Goal: Task Accomplishment & Management: Use online tool/utility

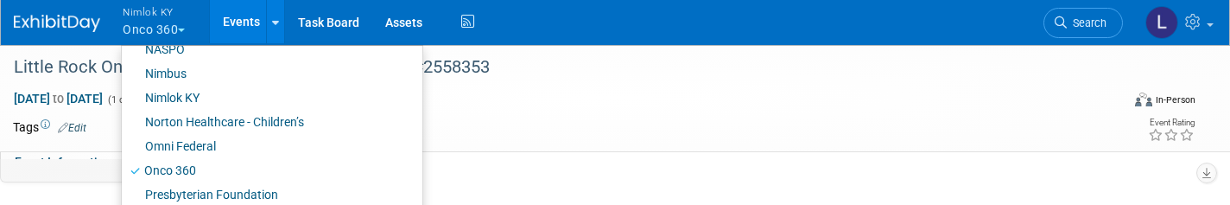
scroll to position [796, 0]
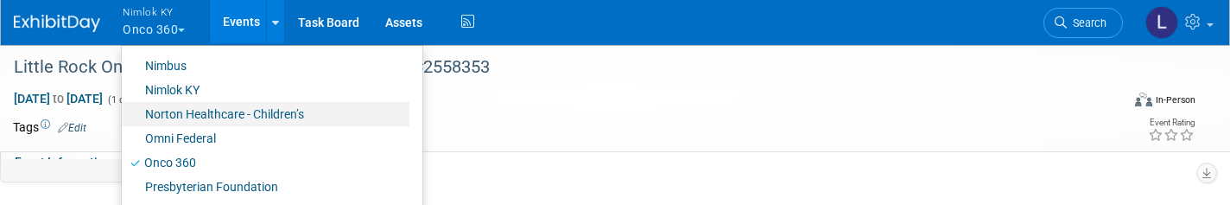
click at [187, 119] on link "Norton Healthcare - Children’s" at bounding box center [266, 114] width 288 height 24
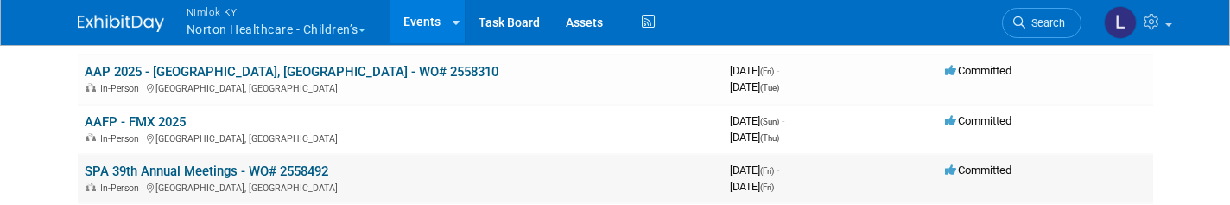
scroll to position [325, 0]
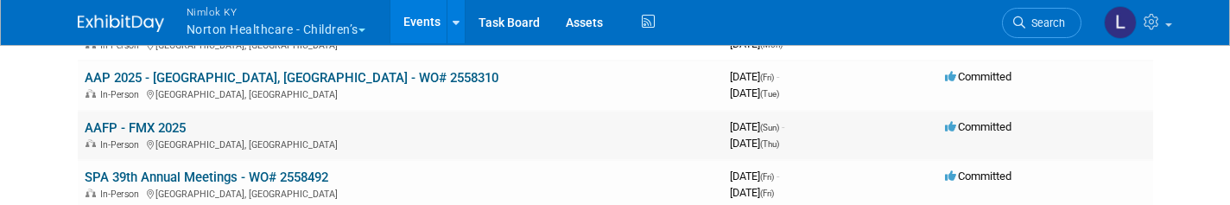
click at [169, 120] on link "AAFP - FMX 2025" at bounding box center [135, 128] width 101 height 16
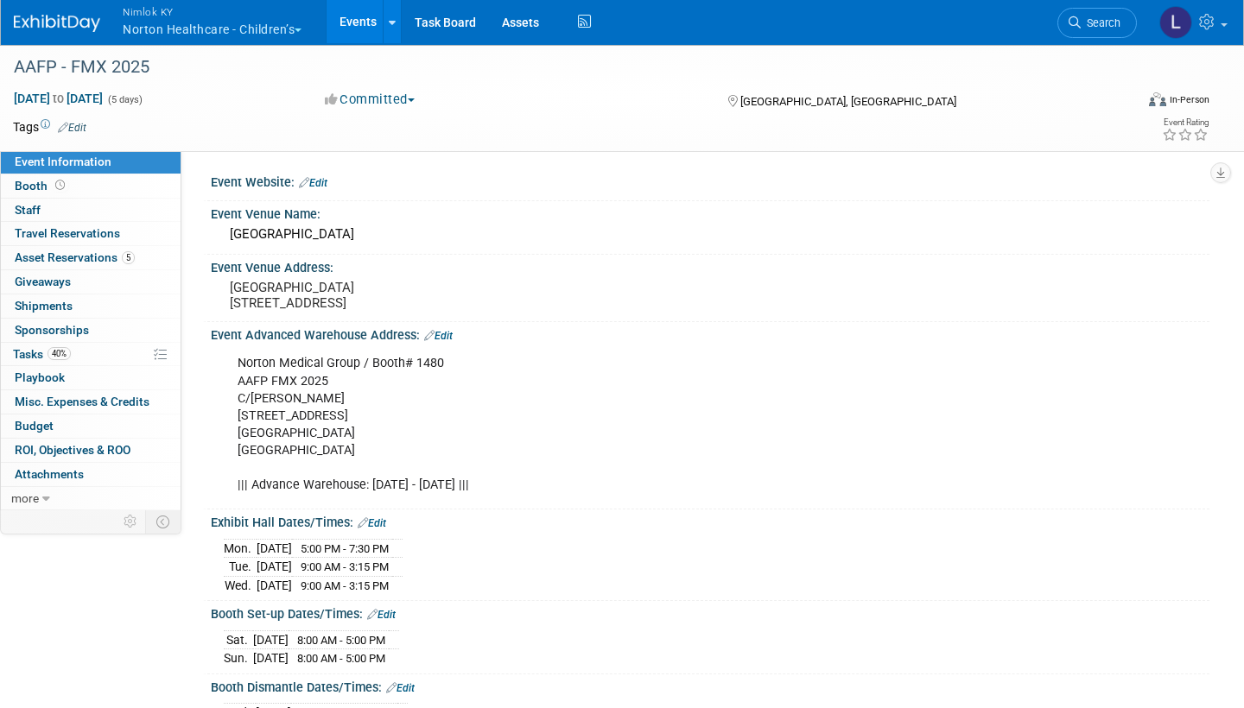
click at [94, 204] on span "Asset Reservations 5" at bounding box center [75, 257] width 120 height 14
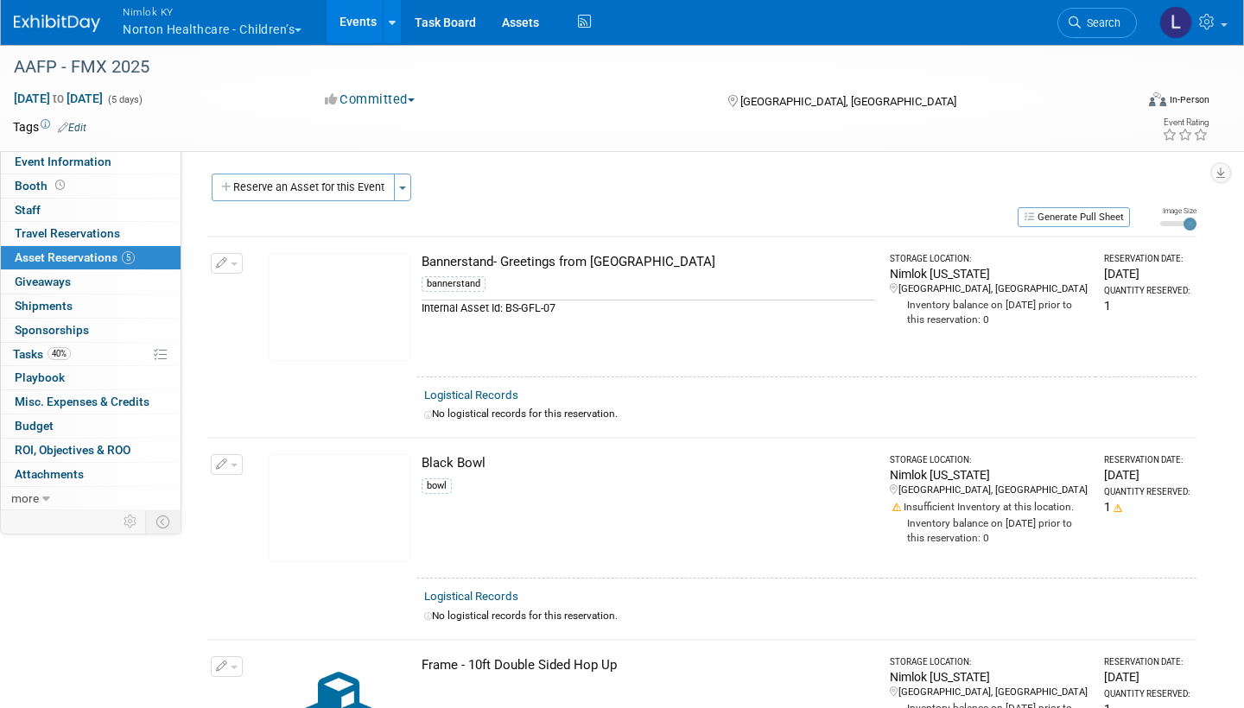
click at [1080, 204] on button "Generate Pull Sheet" at bounding box center [1073, 217] width 112 height 20
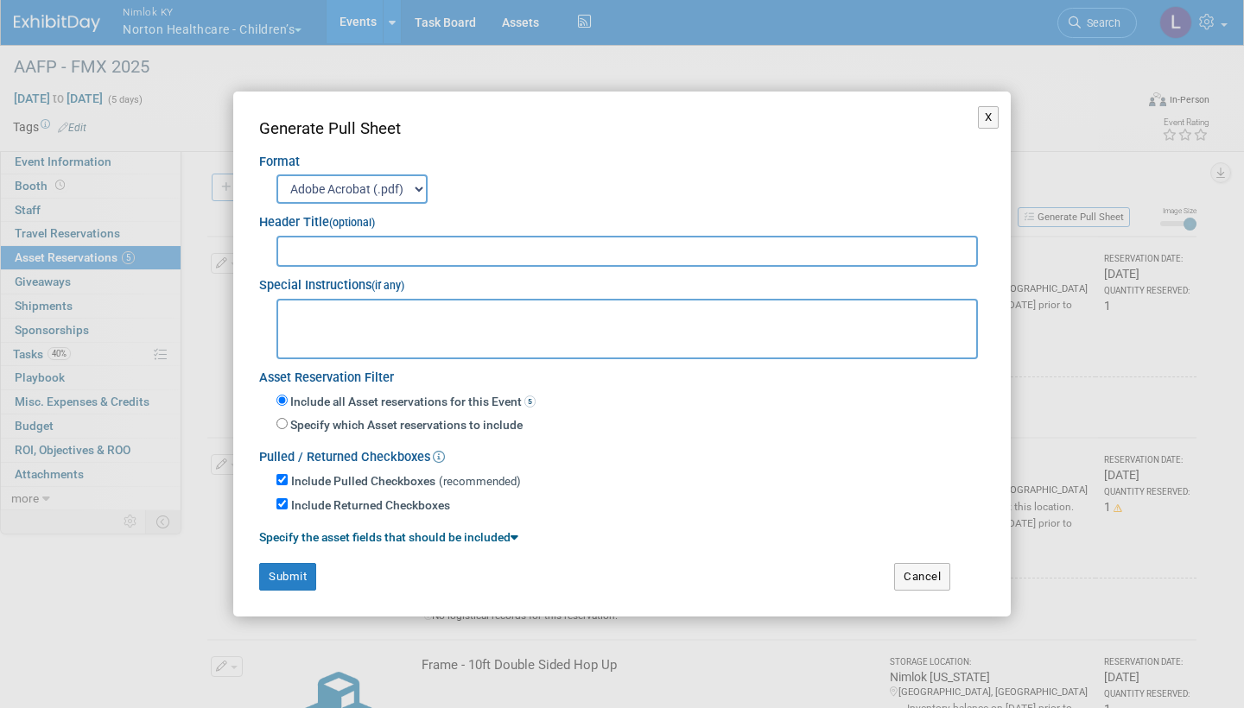
click at [291, 204] on button "Submit" at bounding box center [287, 577] width 57 height 28
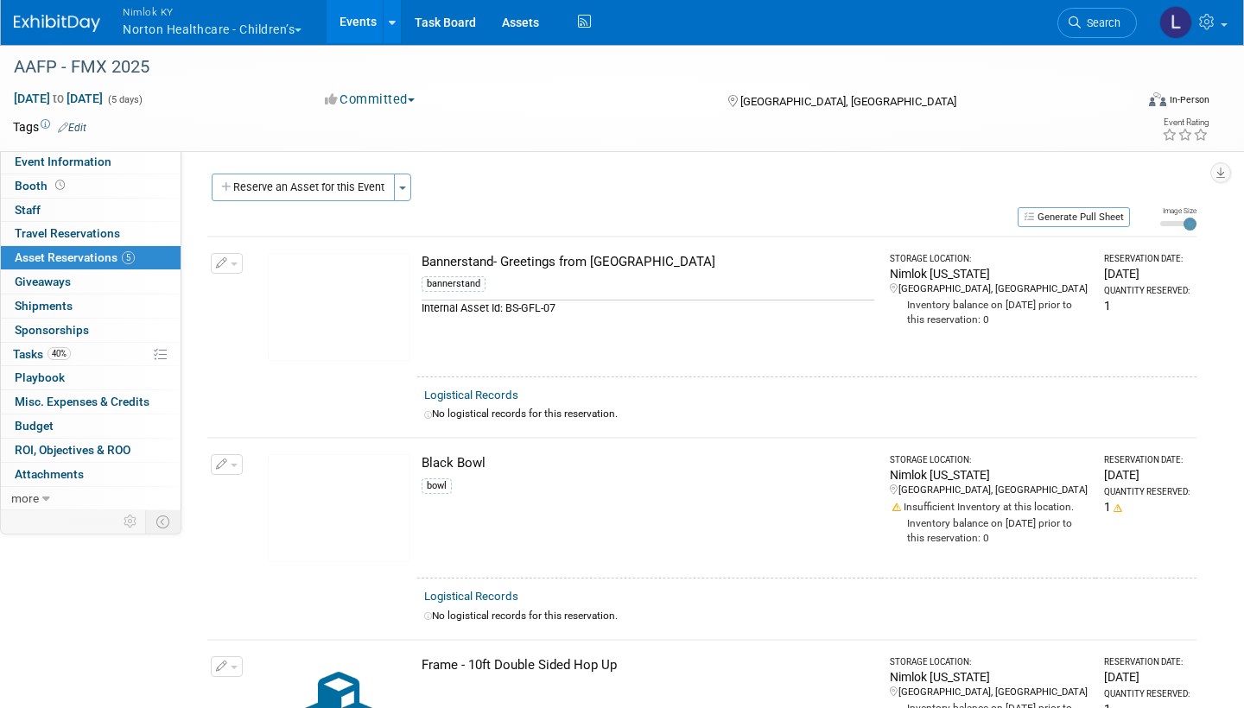
click at [475, 204] on div "Bannerstand- Greetings from Louisville" at bounding box center [647, 262] width 453 height 18
click at [519, 29] on link "Assets" at bounding box center [520, 21] width 63 height 43
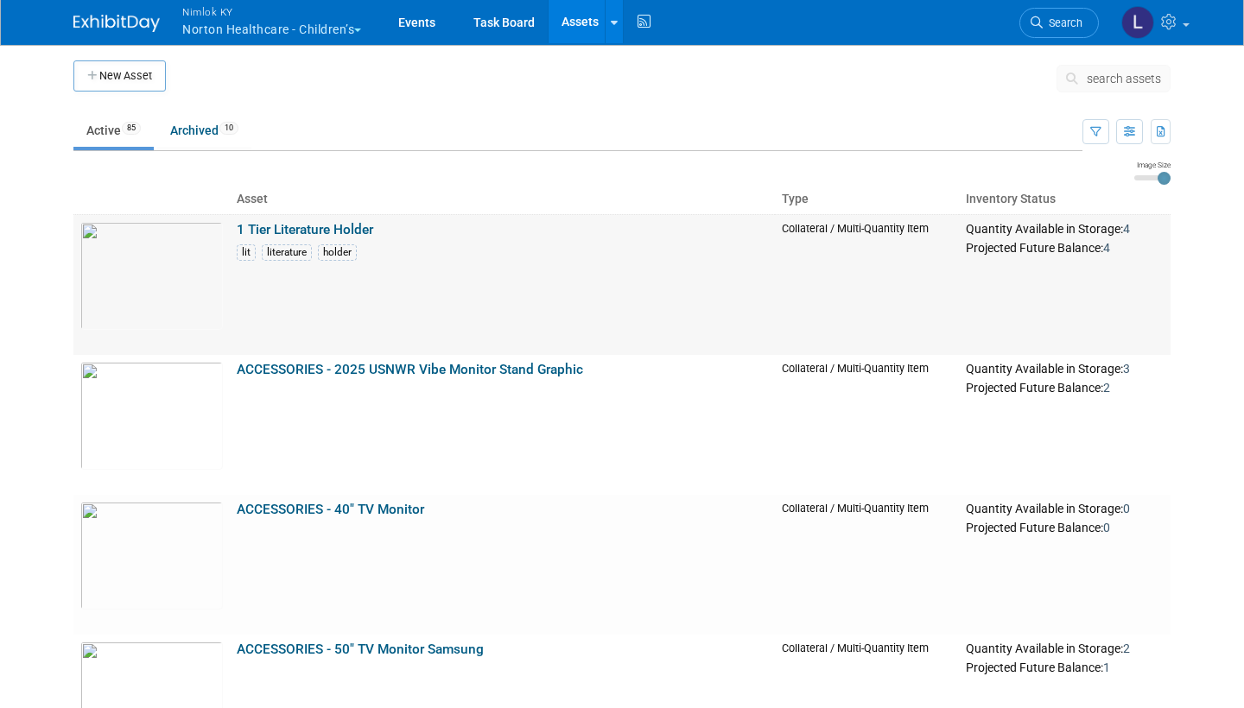
click at [1106, 73] on span "search assets" at bounding box center [1124, 79] width 74 height 14
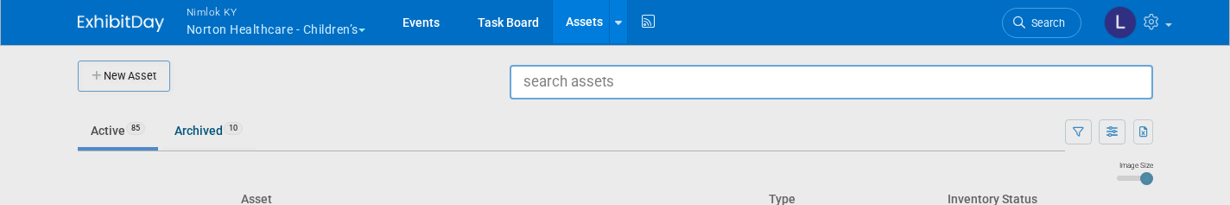
click at [615, 114] on div at bounding box center [615, 102] width 0 height 205
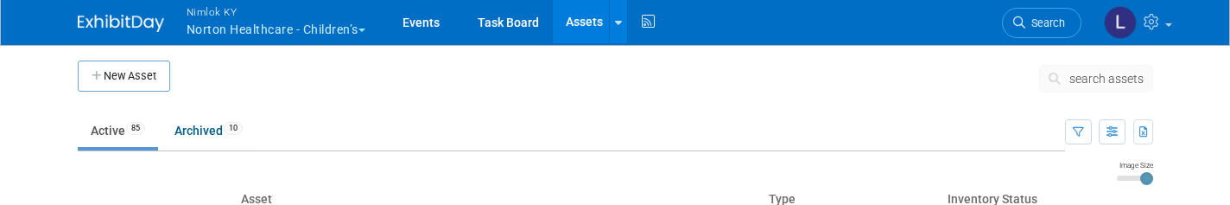
click at [428, 28] on link "Events" at bounding box center [421, 21] width 63 height 43
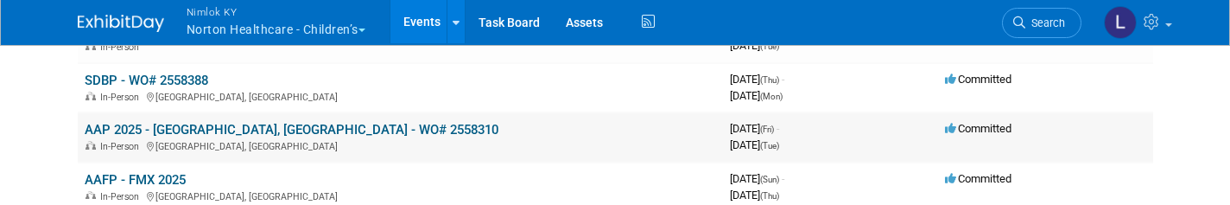
scroll to position [285, 0]
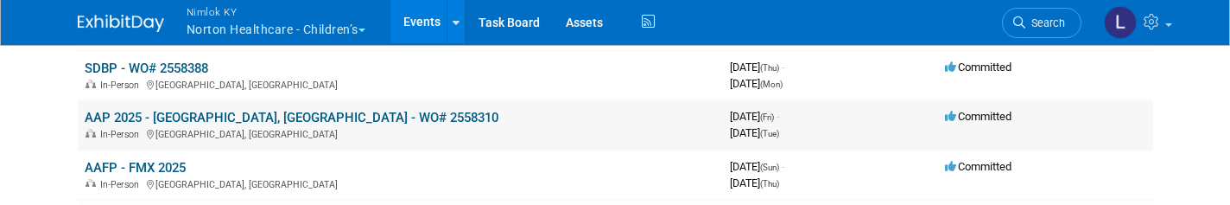
click at [168, 160] on link "AAFP - FMX 2025" at bounding box center [135, 168] width 101 height 16
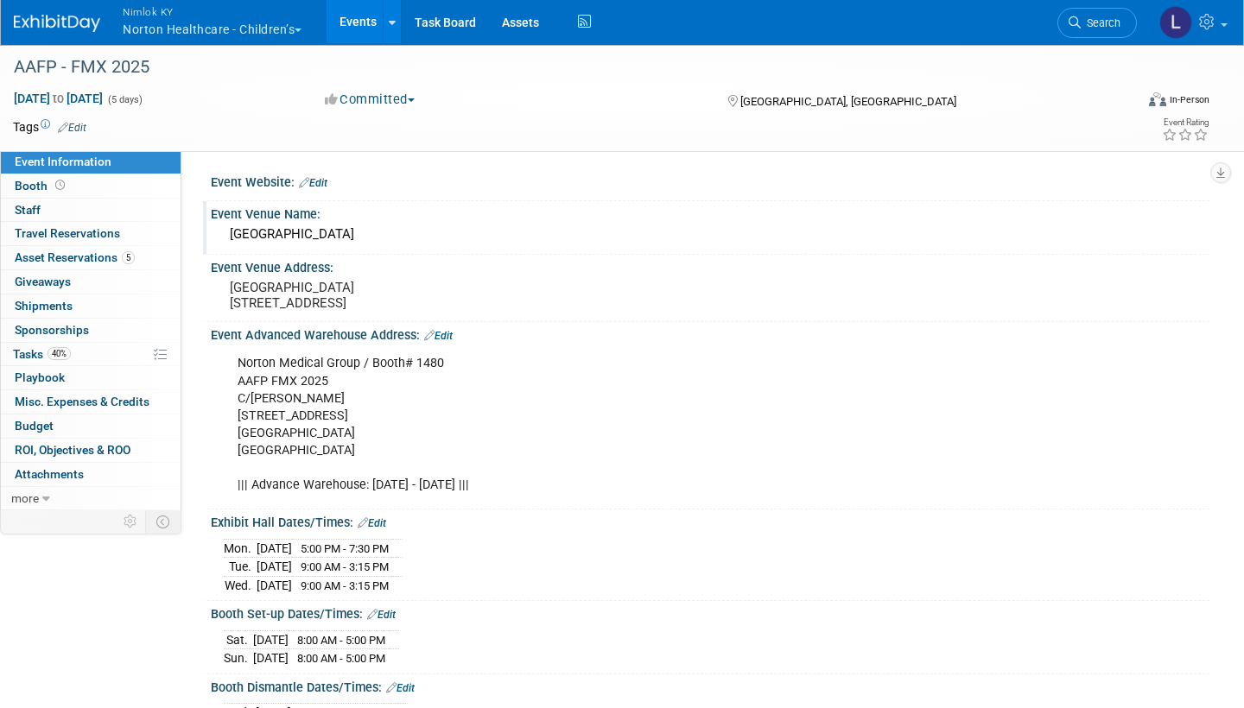
click at [79, 204] on div "5 Asset Reservations 5 Asset Reservations" at bounding box center [91, 258] width 180 height 24
click at [83, 204] on span "Asset Reservations 5" at bounding box center [75, 257] width 120 height 14
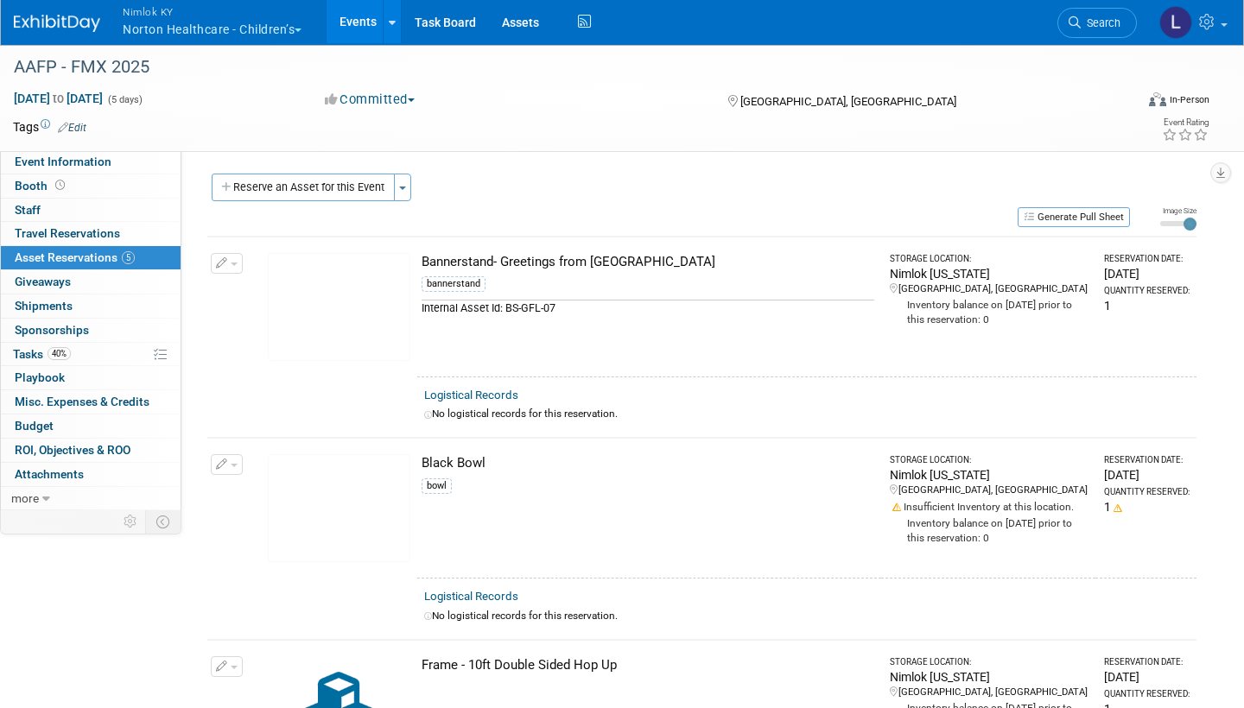
click at [1081, 204] on button "Generate Pull Sheet" at bounding box center [1073, 217] width 112 height 20
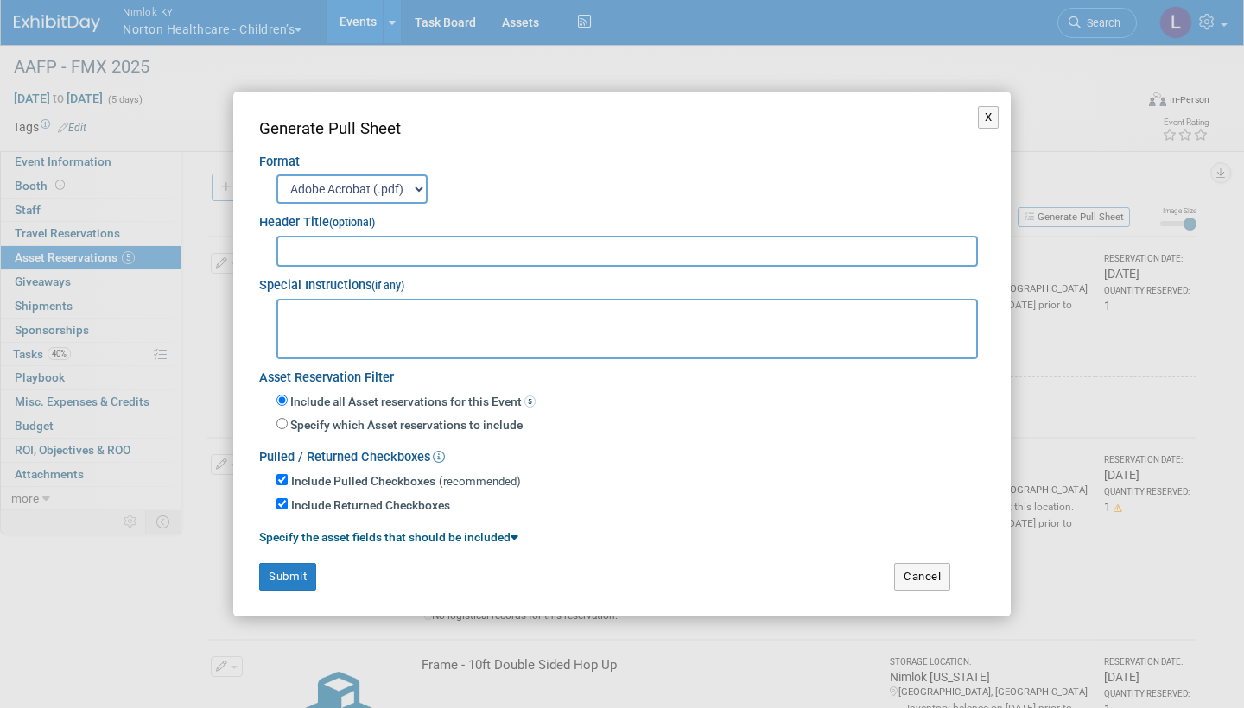
click at [293, 204] on button "Submit" at bounding box center [287, 577] width 57 height 28
